Goal: Check status: Check status

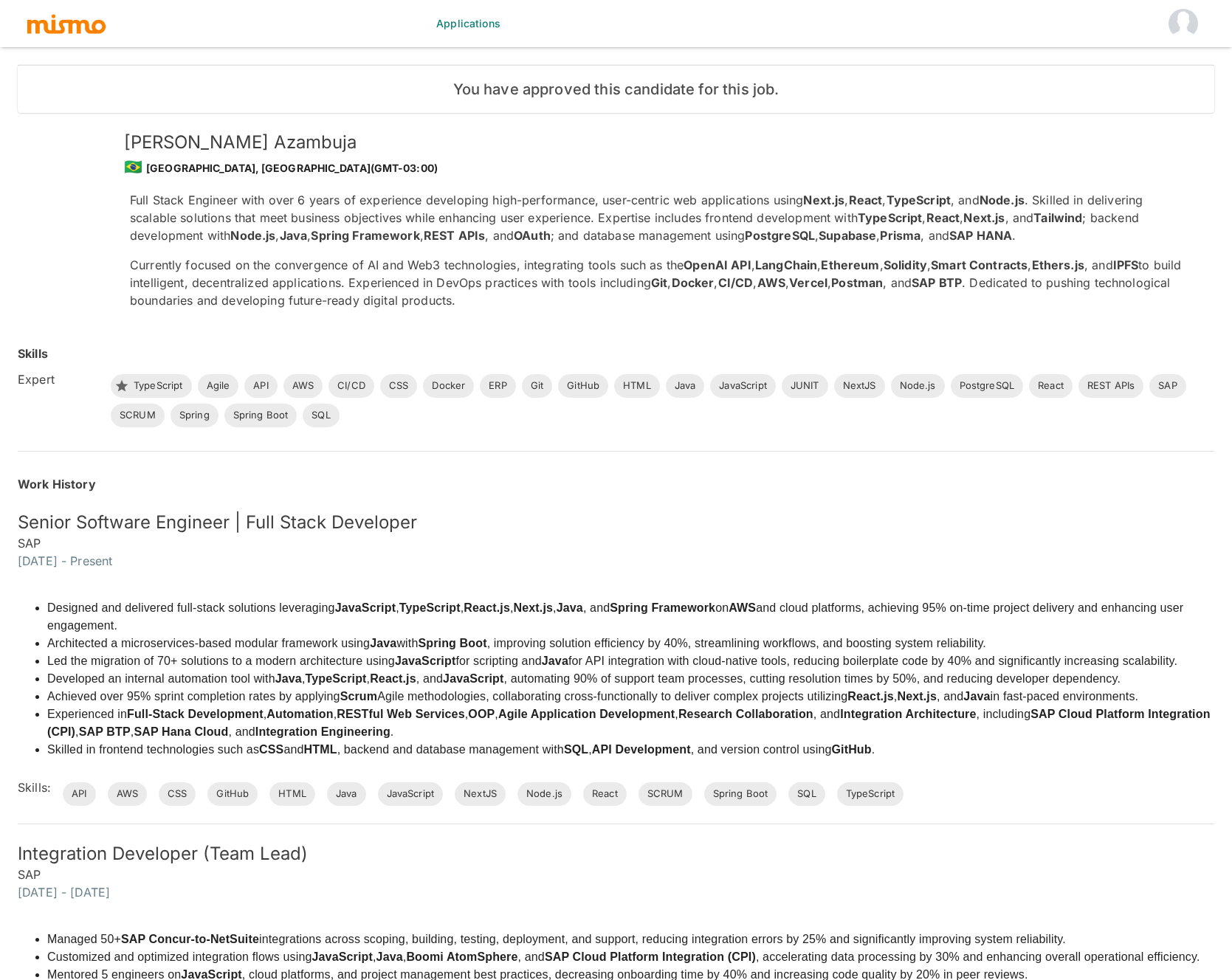
click at [57, 31] on img "button" at bounding box center [66, 23] width 82 height 22
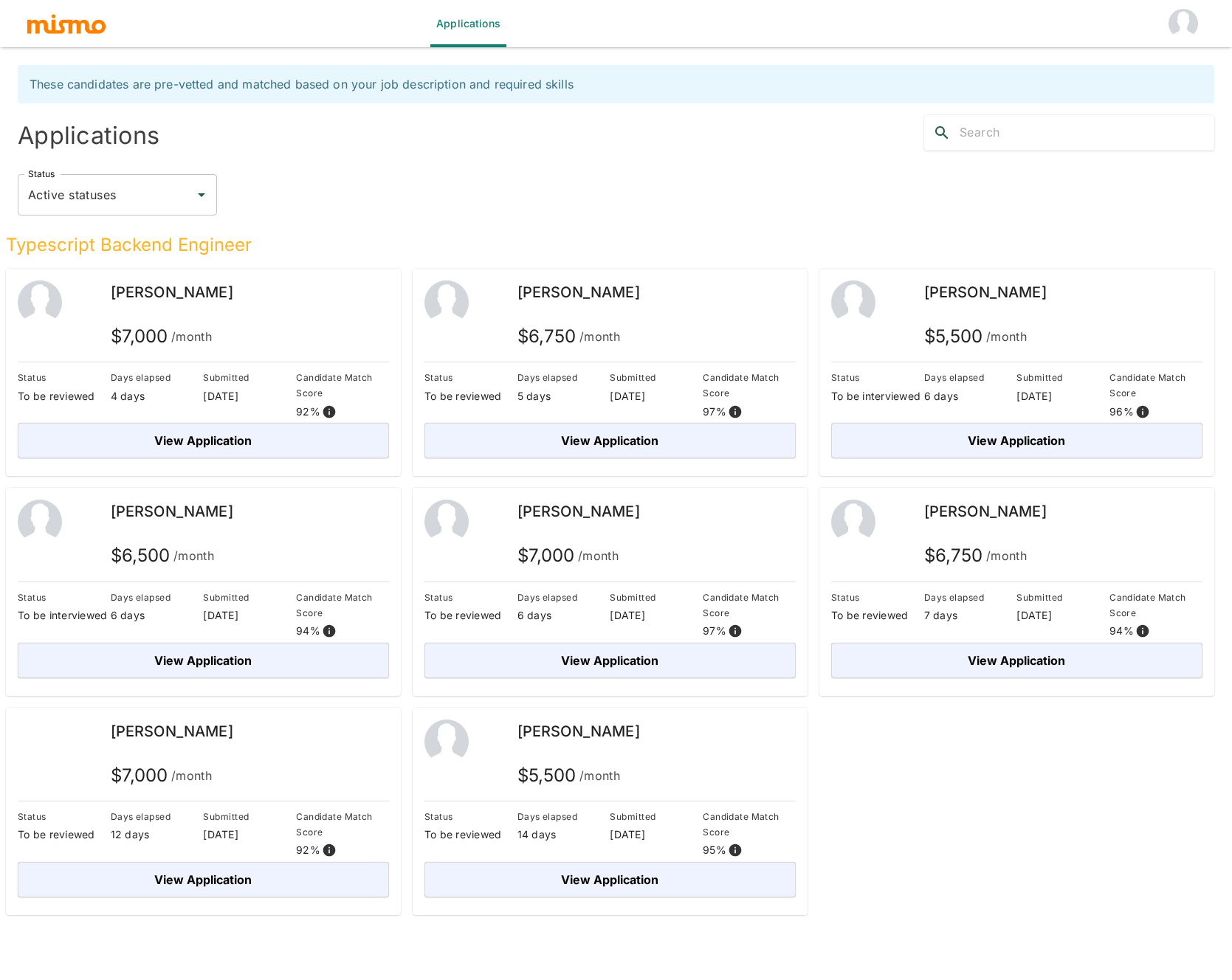
click at [989, 302] on div "[PERSON_NAME]" at bounding box center [1063, 291] width 279 height 23
click at [955, 299] on span "[PERSON_NAME]" at bounding box center [986, 292] width 123 height 18
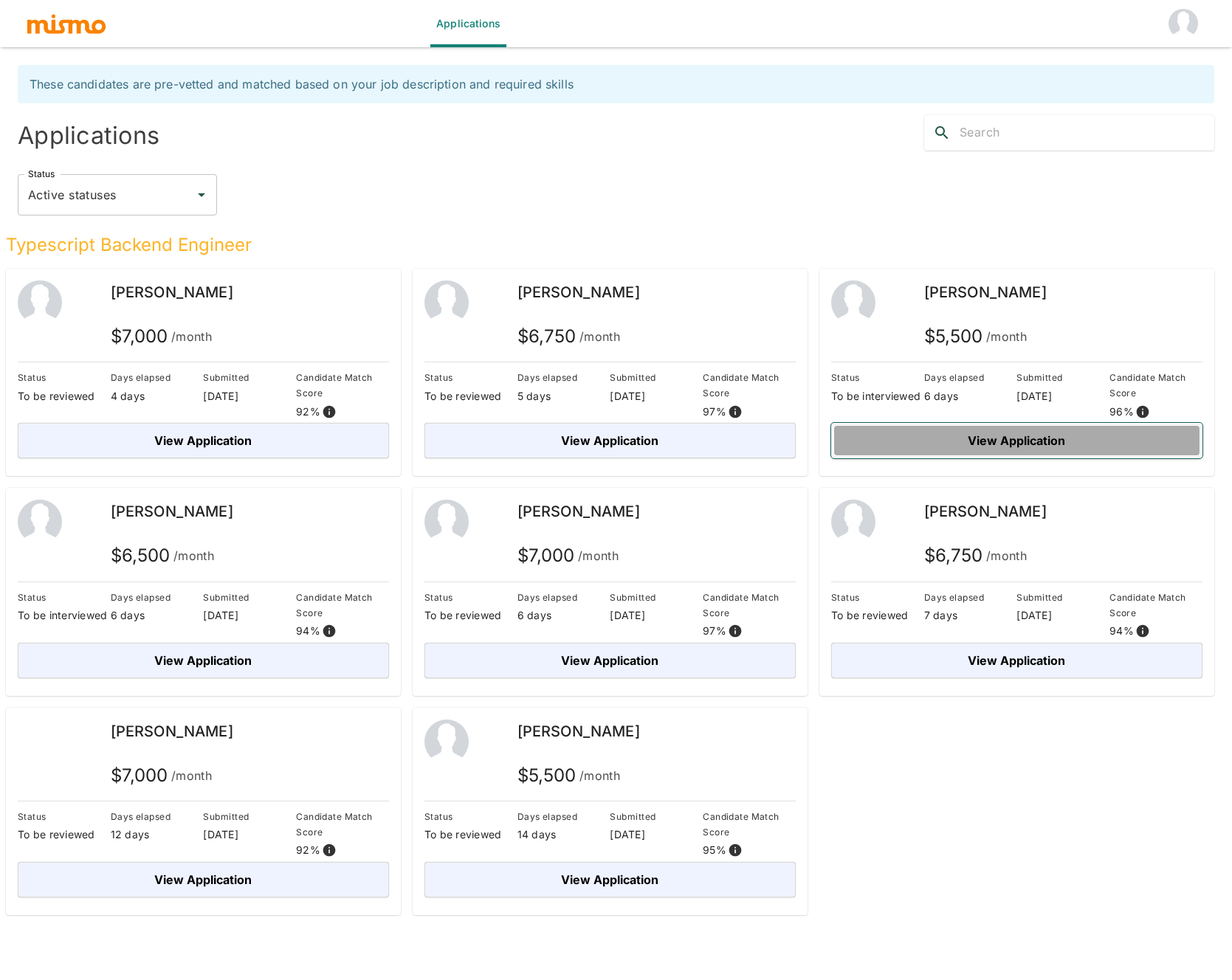
click at [1046, 438] on button "View Application" at bounding box center [1017, 441] width 371 height 36
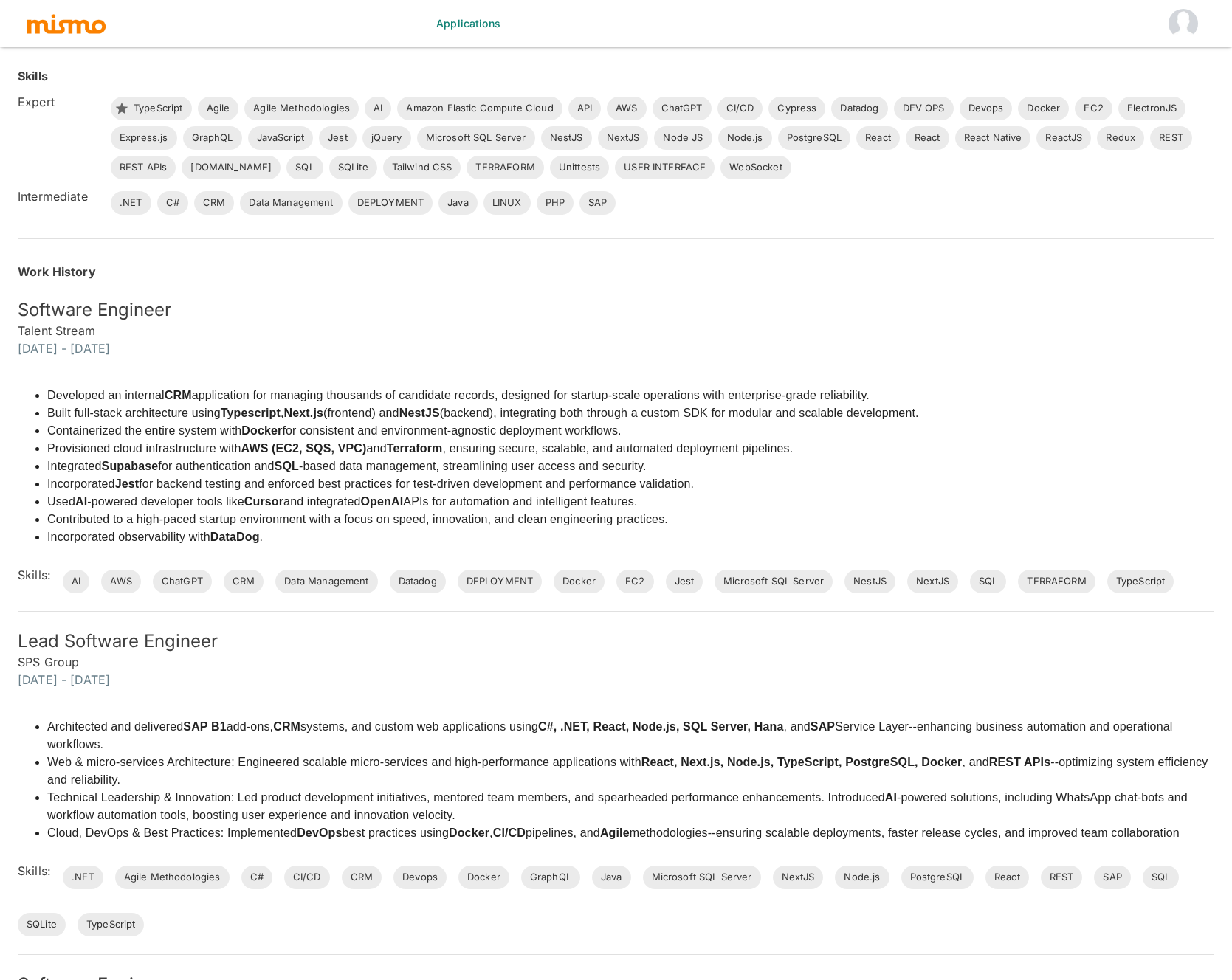
scroll to position [209, 0]
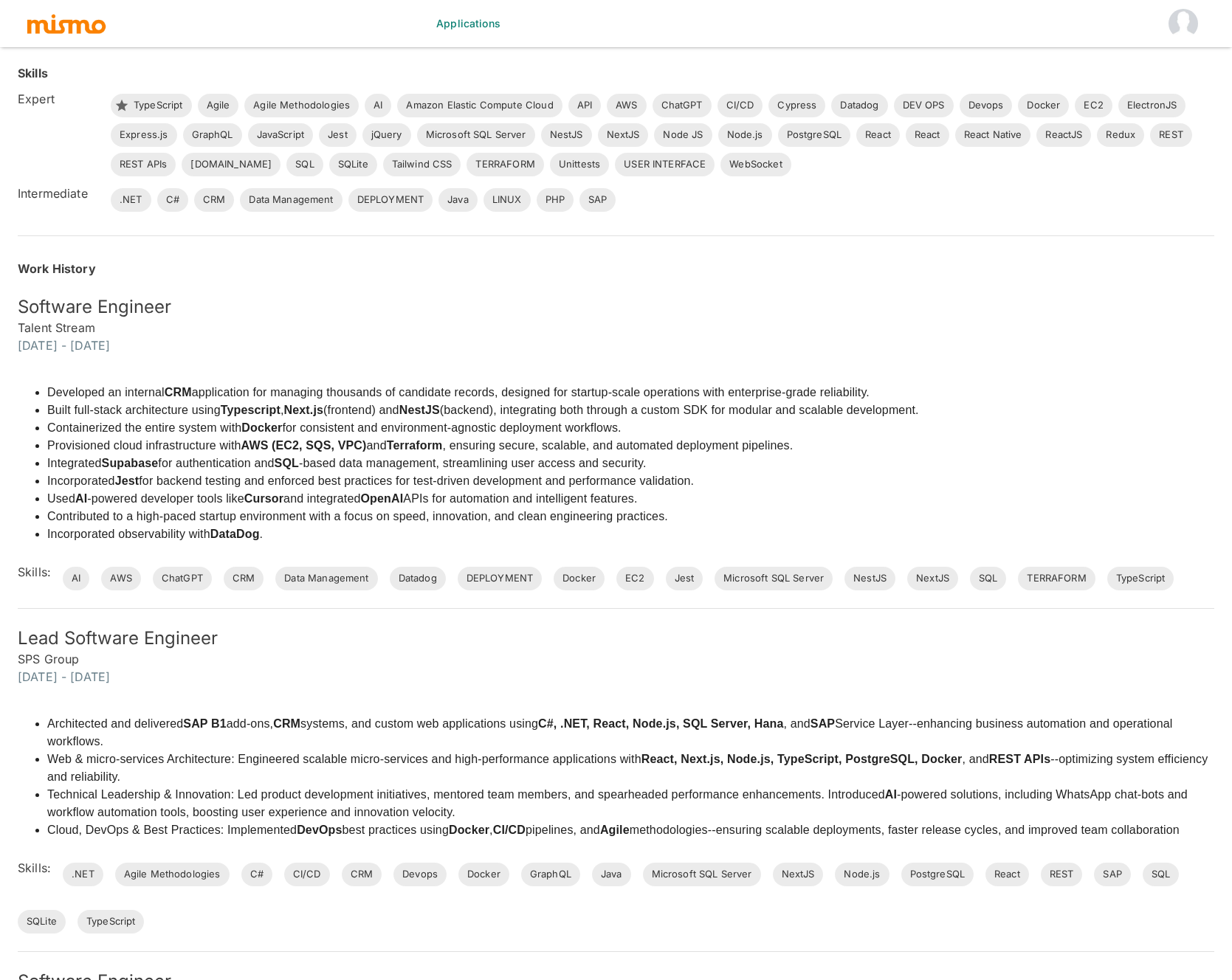
click at [966, 450] on div "Developed an internal CRM application for managing thousands of candidate recor…" at bounding box center [607, 472] width 1214 height 237
